Goal: Task Accomplishment & Management: Manage account settings

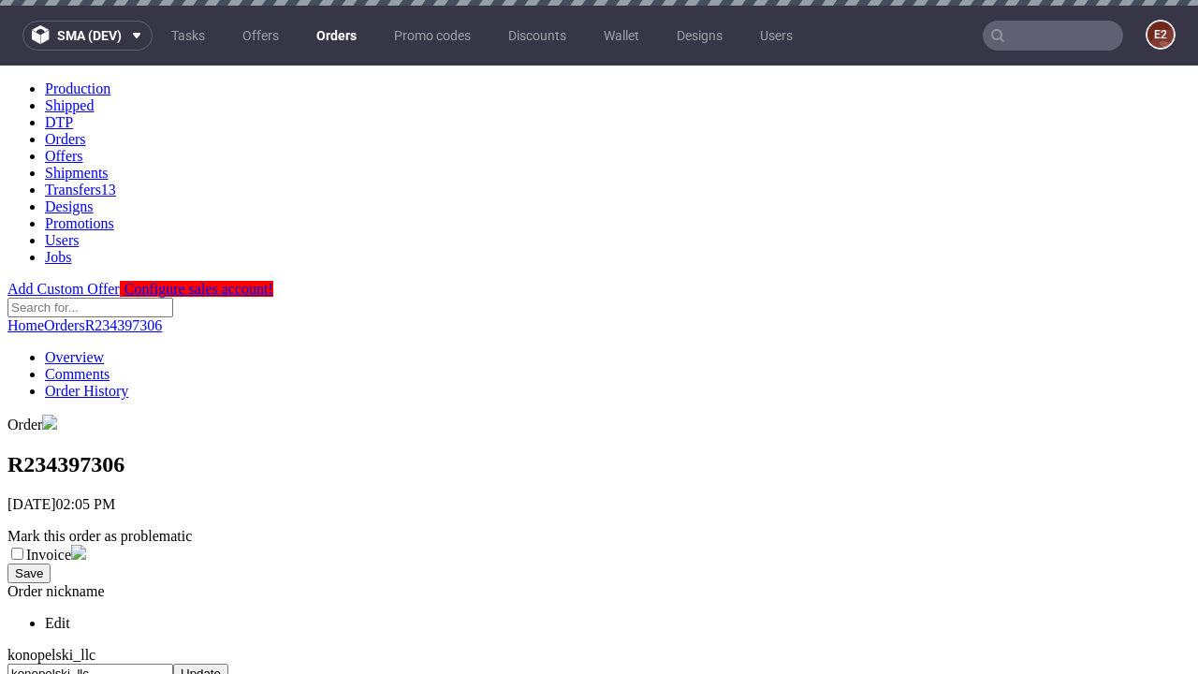
scroll to position [764, 0]
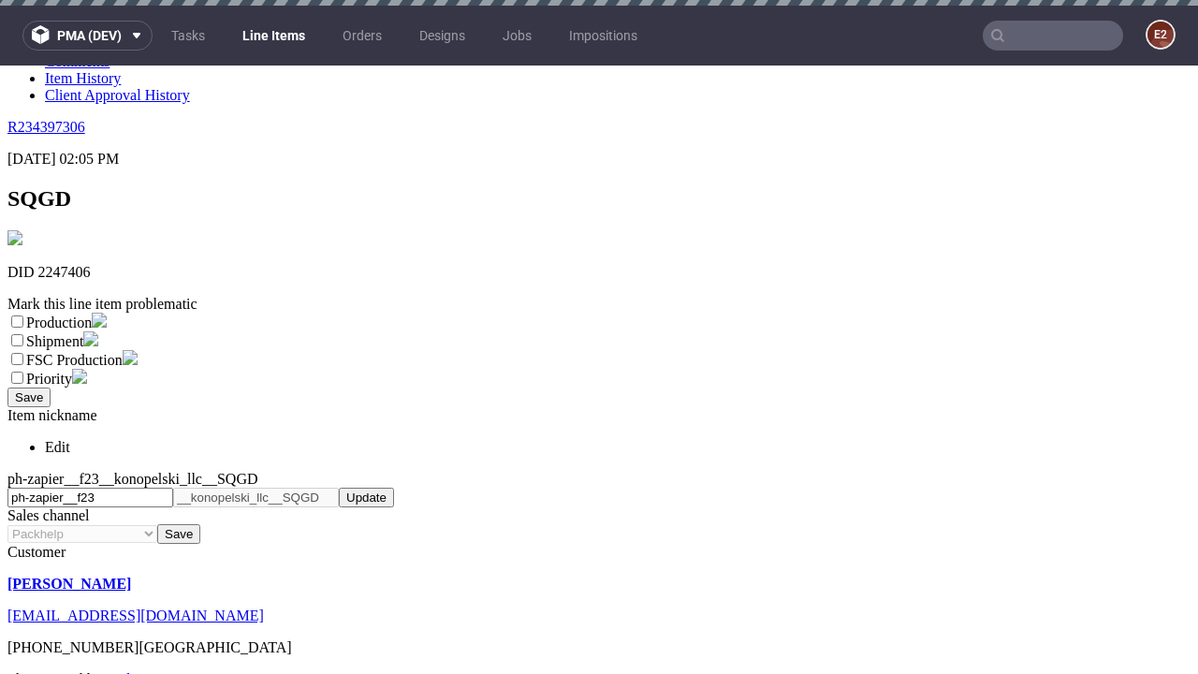
scroll to position [6, 0]
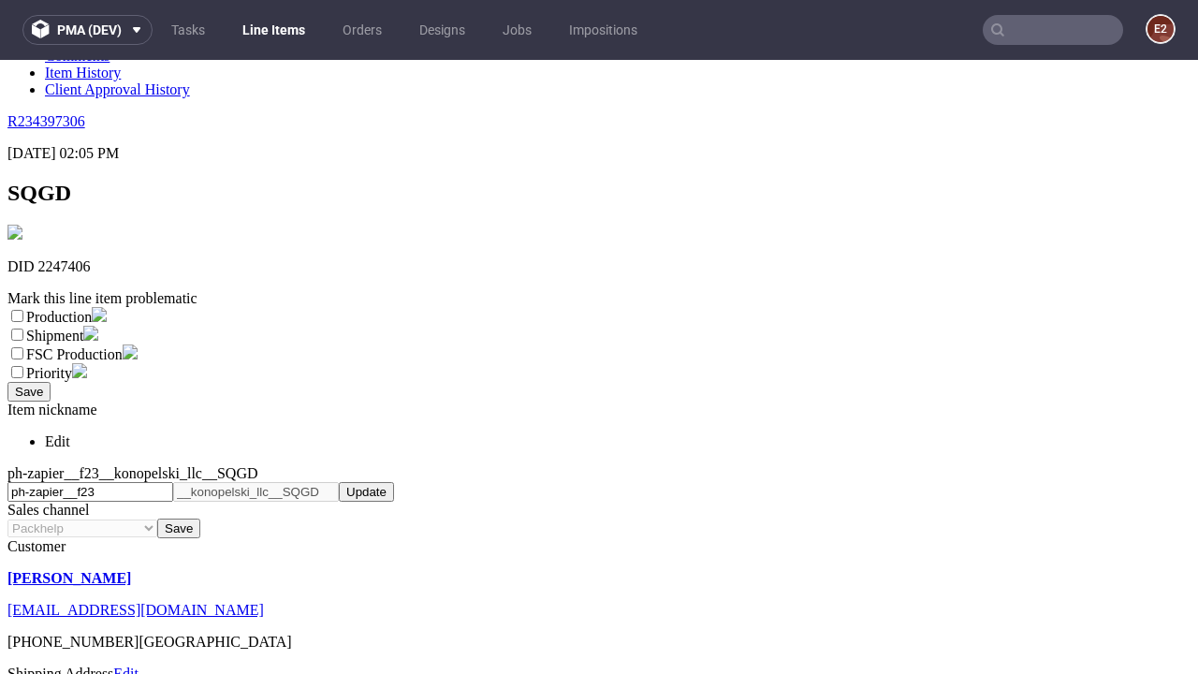
select select "dtp_ca_needed"
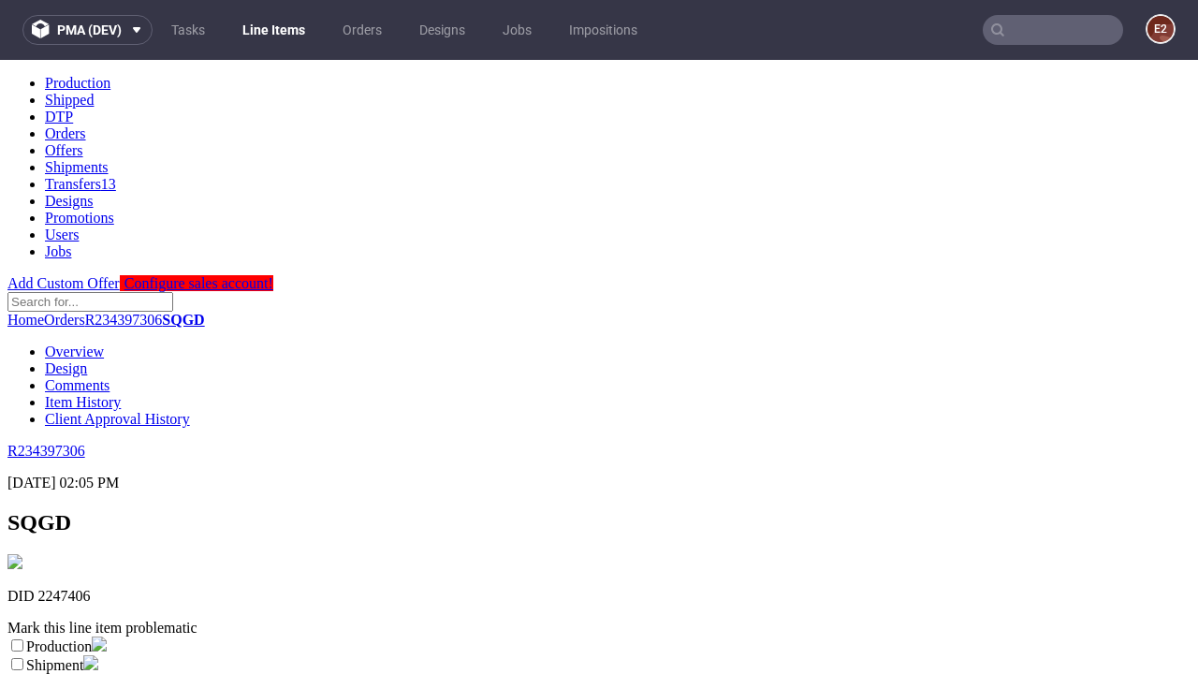
scroll to position [0, 0]
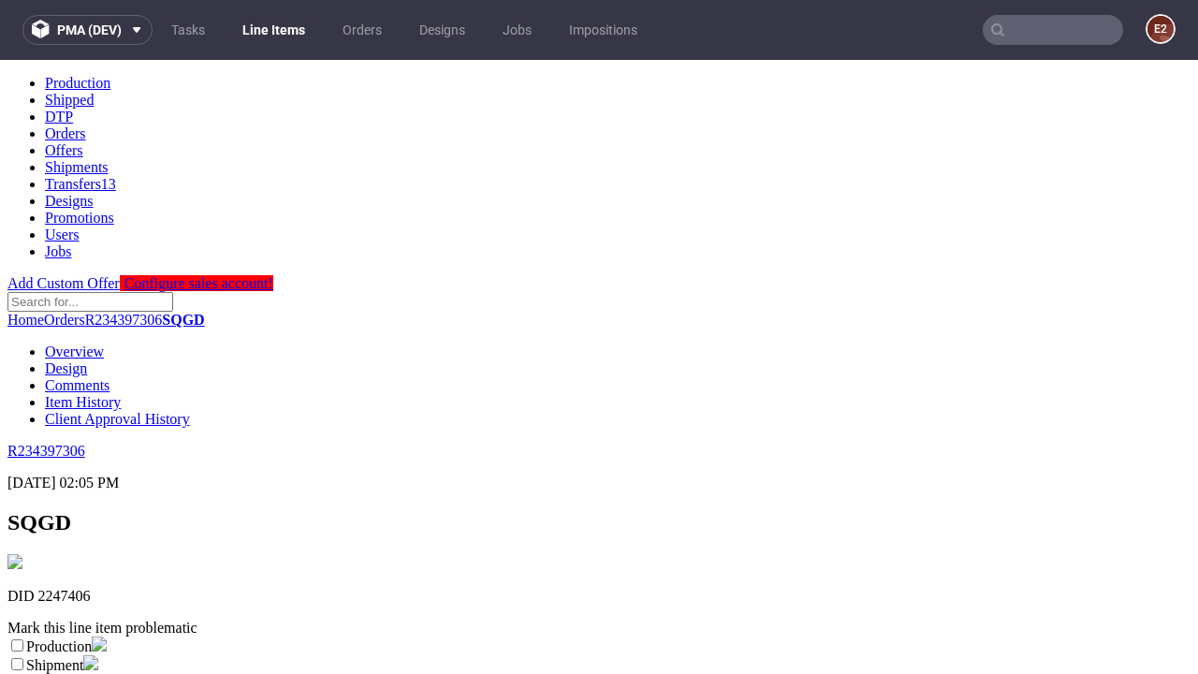
checkbox input "true"
